Goal: Task Accomplishment & Management: Manage account settings

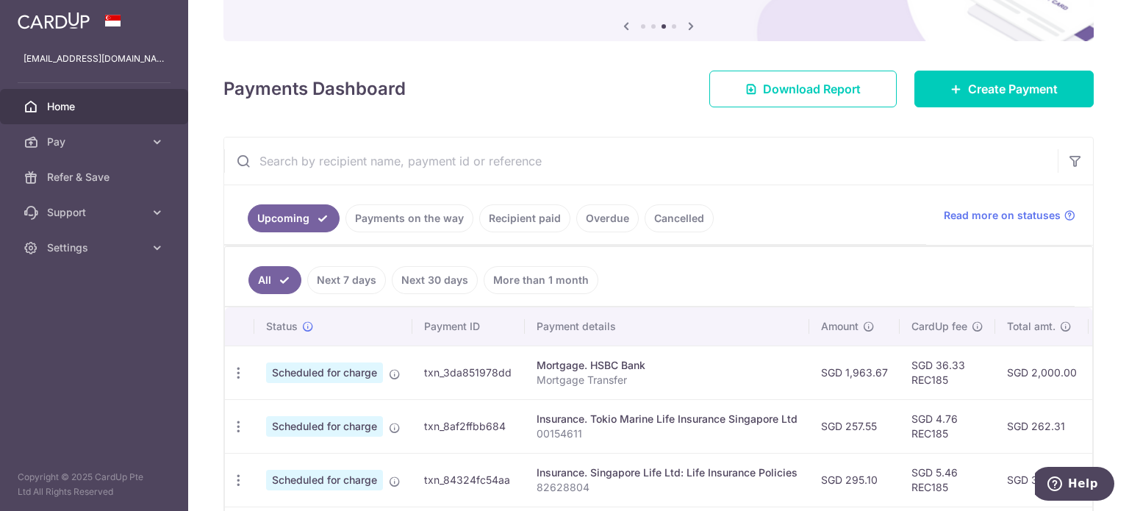
scroll to position [0, 291]
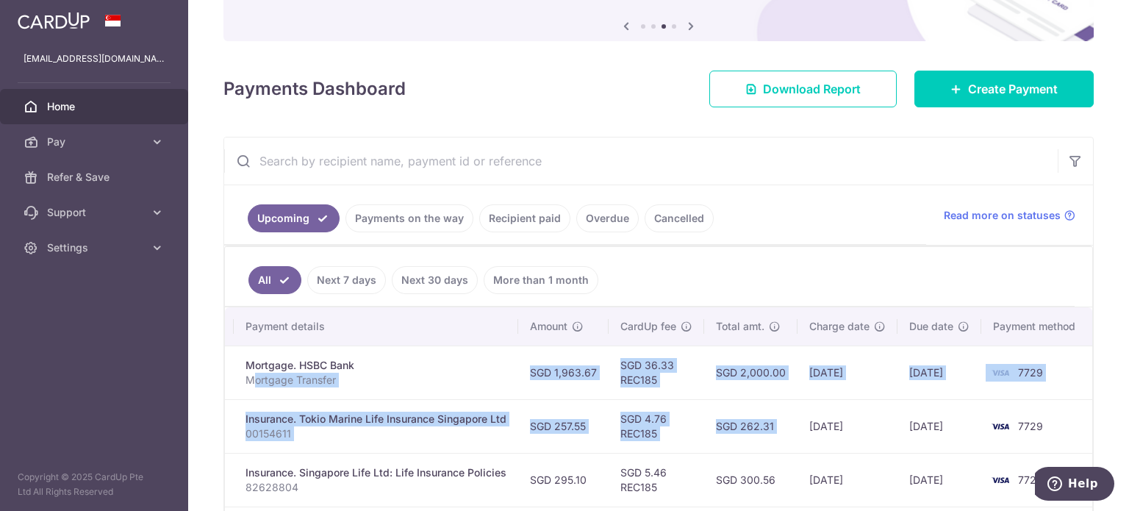
drag, startPoint x: 547, startPoint y: 375, endPoint x: 797, endPoint y: 409, distance: 252.1
click at [718, 387] on td "SGD 2,000.00" at bounding box center [750, 372] width 93 height 54
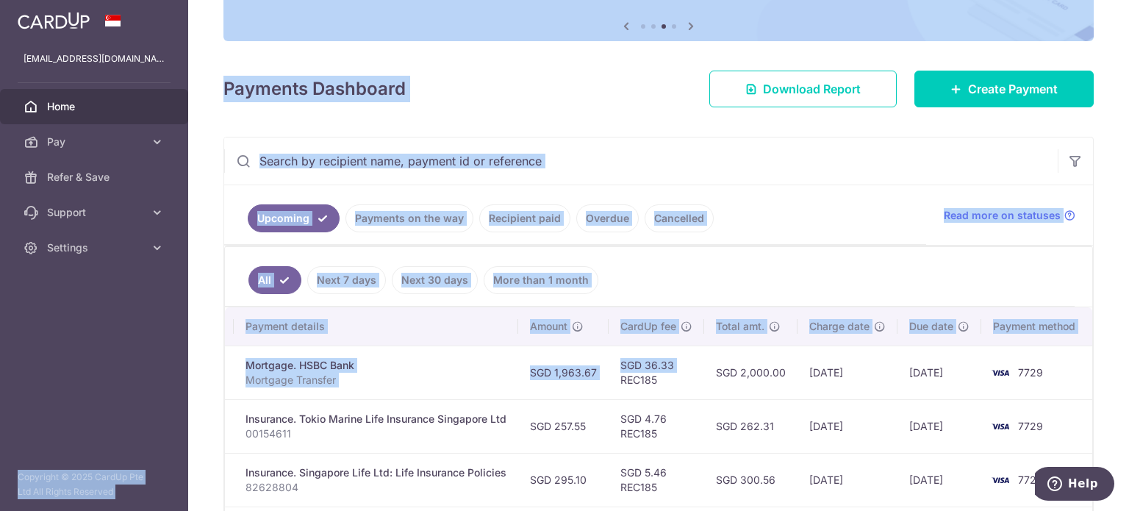
scroll to position [0, 0]
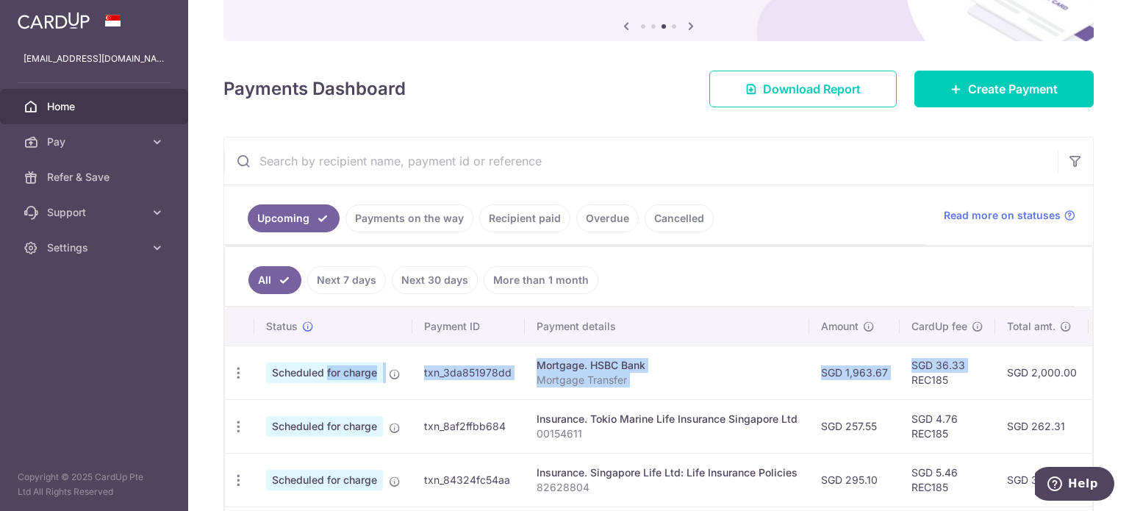
drag, startPoint x: 619, startPoint y: 373, endPoint x: 288, endPoint y: 381, distance: 330.8
click at [288, 381] on tr "Update payment Cancel payment Upload doc Scheduled for charge txn_3da851978dd M…" at bounding box center [804, 372] width 1159 height 54
click at [243, 372] on icon "button" at bounding box center [238, 372] width 15 height 15
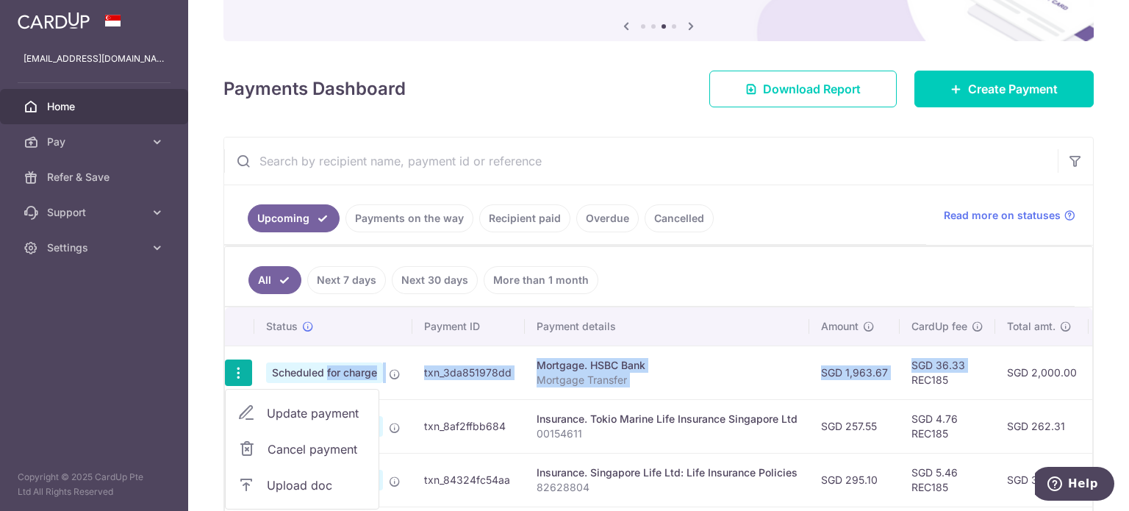
click at [267, 408] on span "Update payment" at bounding box center [317, 413] width 100 height 18
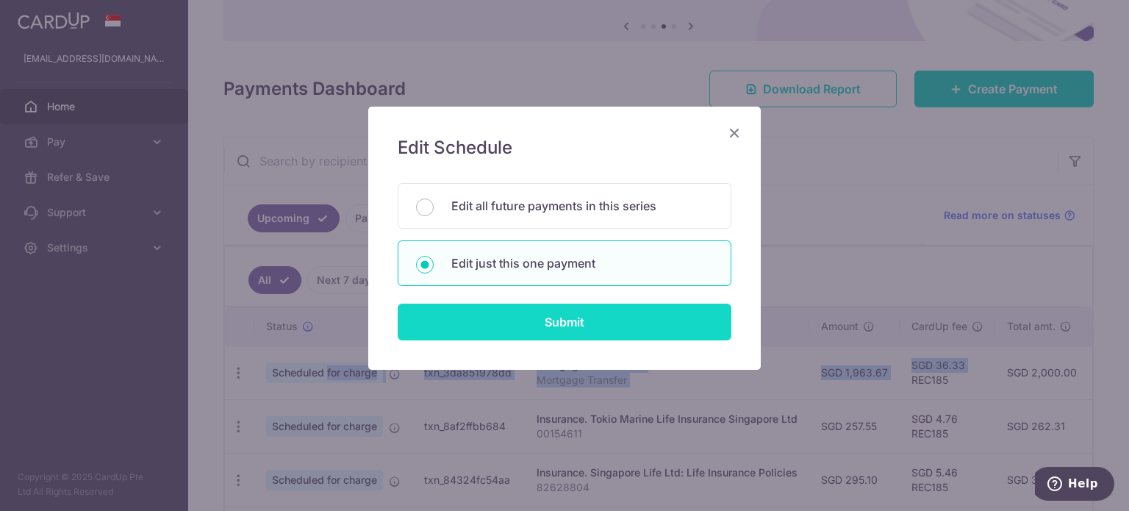
click at [511, 324] on input "Submit" at bounding box center [565, 321] width 334 height 37
radio input "true"
type input "1,963.67"
type input "27/09/2025"
type input "Mortgage Transfer"
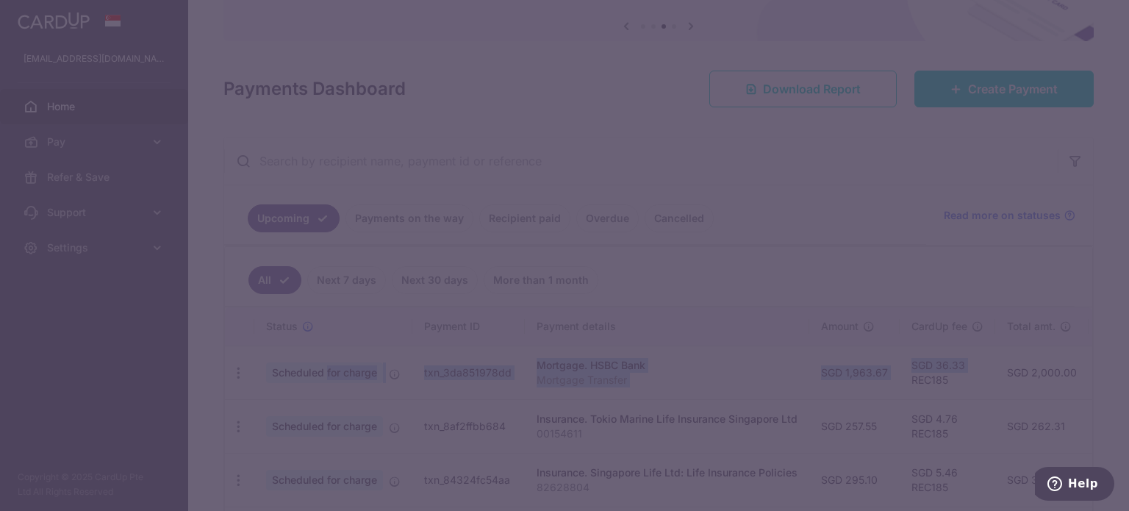
type input "REC185"
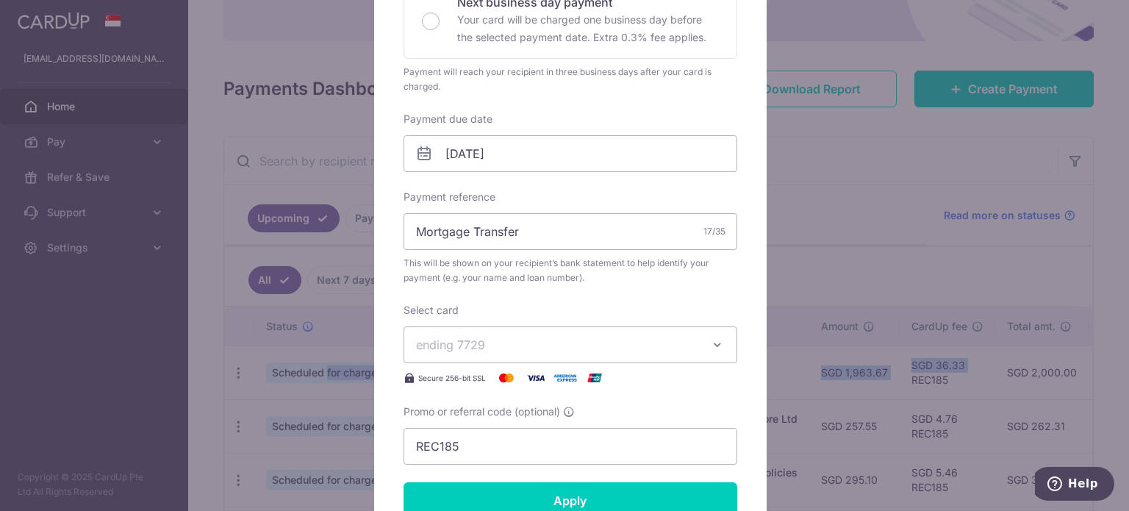
scroll to position [367, 0]
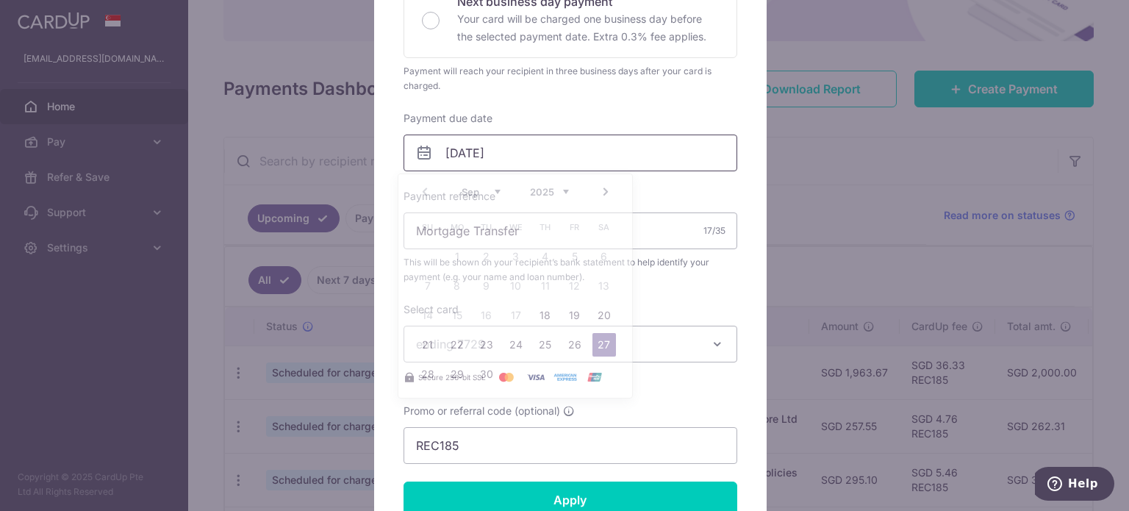
click at [439, 155] on input "27/09/2025" at bounding box center [570, 152] width 334 height 37
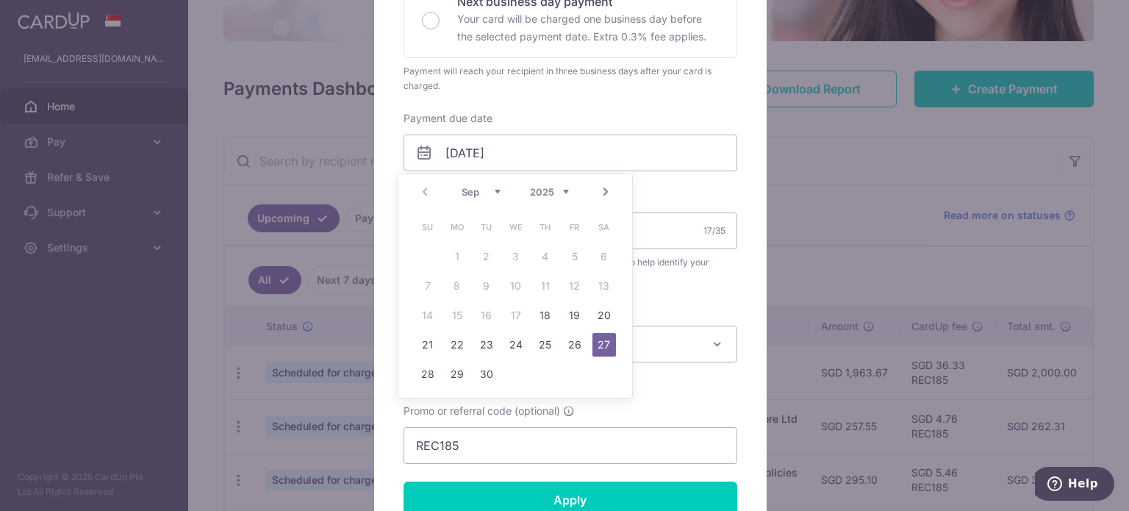
click at [558, 194] on select "2025 2026 2027 2028 2029 2030 2031 2032 2033 2034 2035" at bounding box center [549, 192] width 39 height 12
click at [603, 194] on link "Next" at bounding box center [606, 192] width 18 height 18
click at [459, 287] on link "6" at bounding box center [457, 286] width 24 height 24
type input "[DATE]"
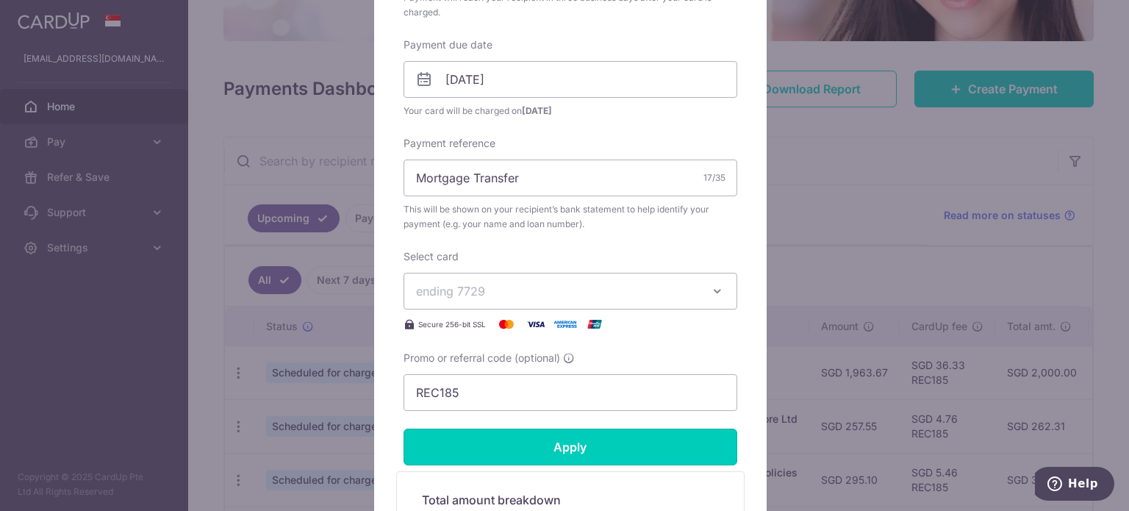
click at [575, 440] on input "Apply" at bounding box center [570, 446] width 334 height 37
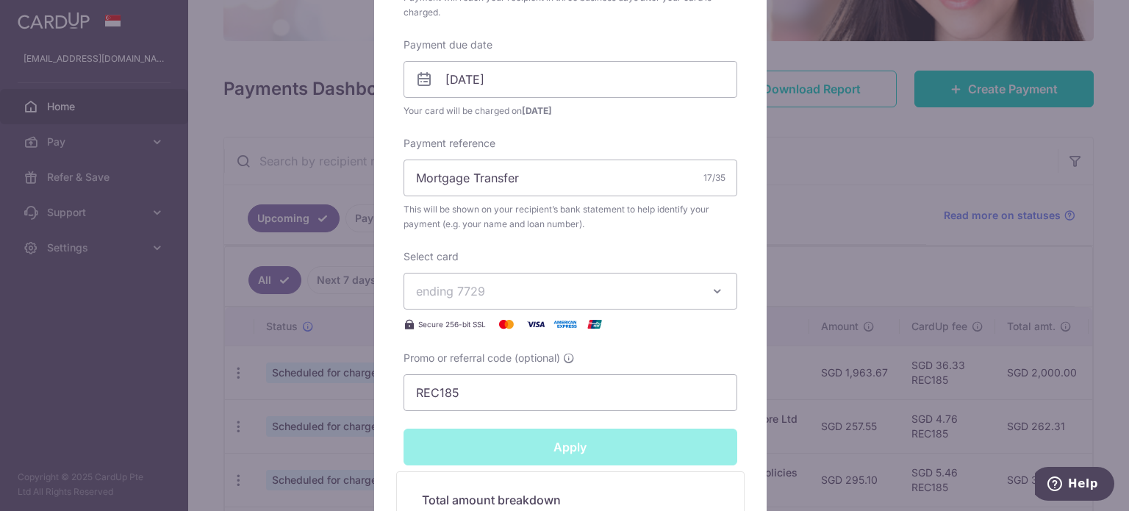
type input "Successfully Applied"
click at [54, 345] on div "Edit payment By clicking apply, you will make changes to all payments to HSBC B…" at bounding box center [564, 255] width 1129 height 511
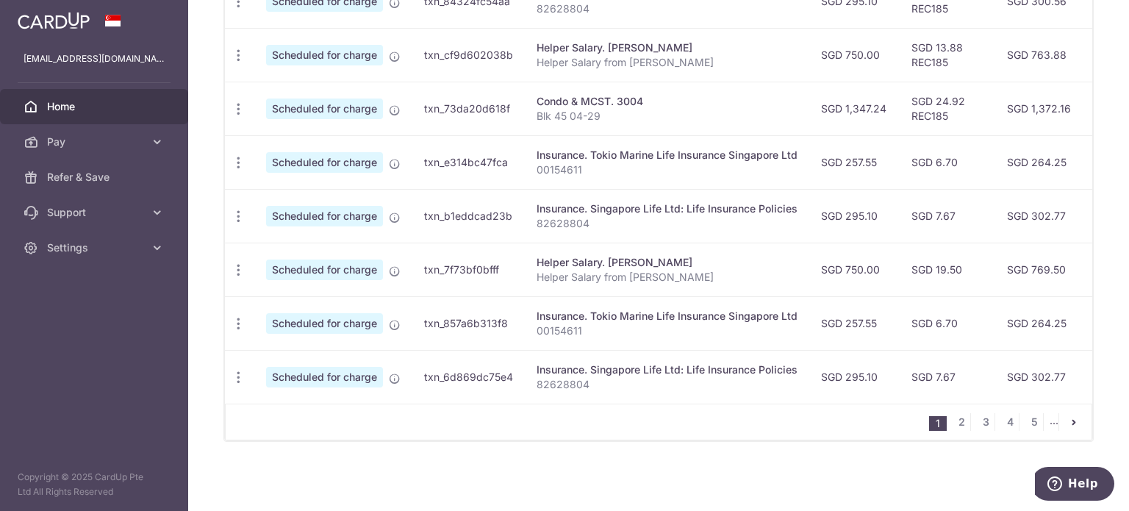
scroll to position [629, 0]
click at [977, 415] on link "3" at bounding box center [986, 422] width 18 height 18
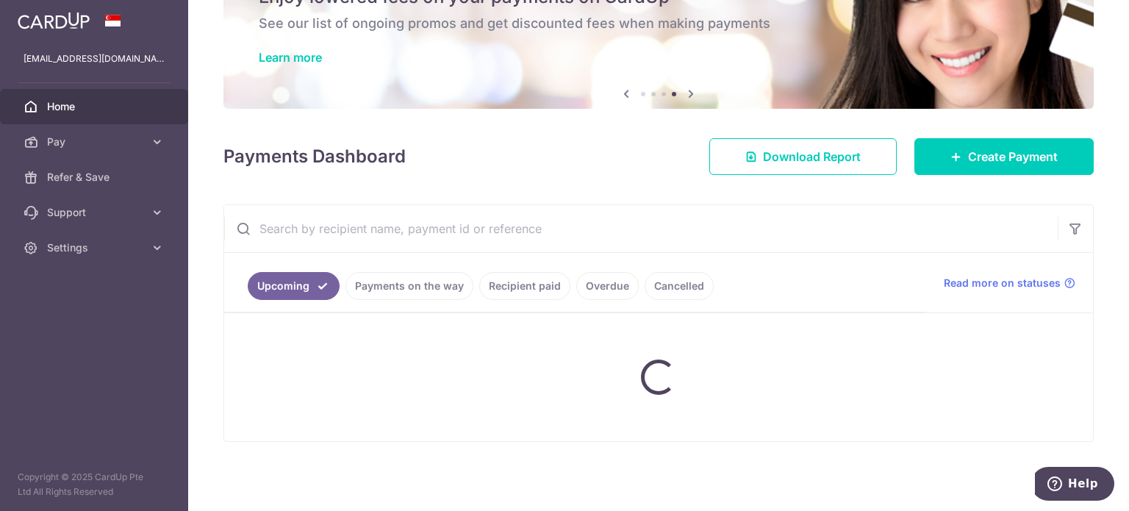
scroll to position [77, 0]
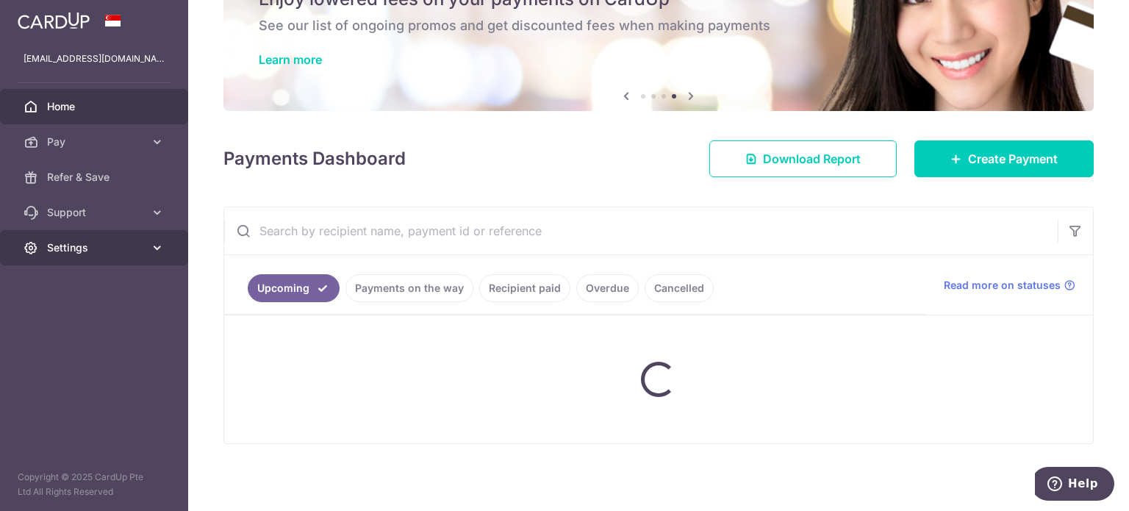
click at [75, 261] on link "Settings" at bounding box center [94, 247] width 188 height 35
